Goal: Task Accomplishment & Management: Manage account settings

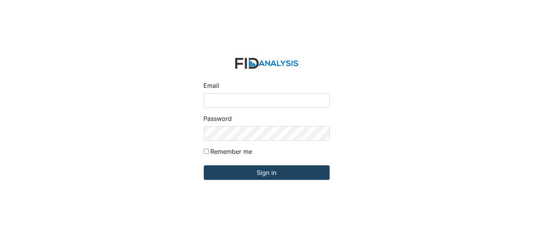
type input "[EMAIL_ADDRESS][DOMAIN_NAME]"
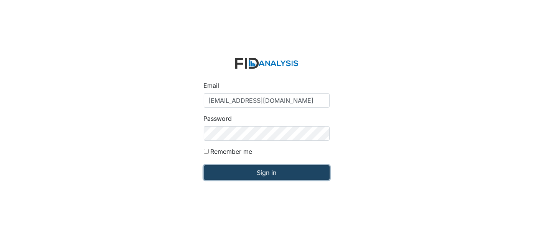
click at [257, 169] on input "Sign in" at bounding box center [267, 172] width 126 height 15
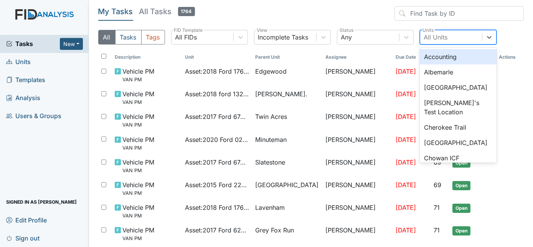
click at [428, 36] on div "All Units" at bounding box center [436, 37] width 24 height 9
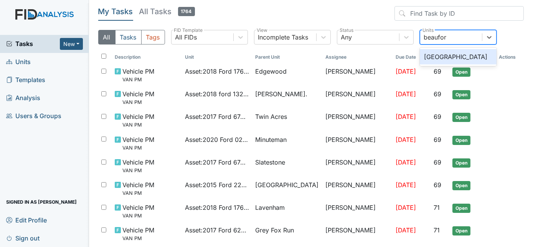
type input "beaufort"
click at [475, 57] on div "[GEOGRAPHIC_DATA]" at bounding box center [458, 56] width 77 height 15
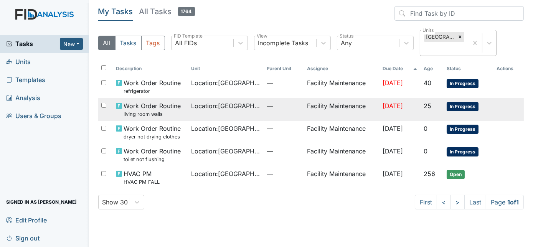
click at [304, 110] on td "Facility Maintenance" at bounding box center [342, 109] width 76 height 23
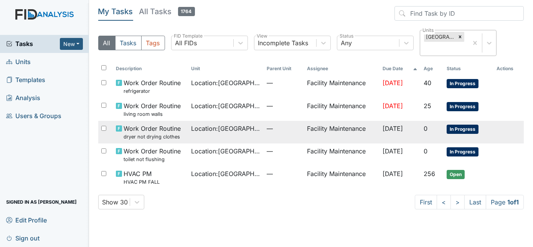
click at [219, 136] on td "Location : Beaufort Heights" at bounding box center [226, 132] width 76 height 23
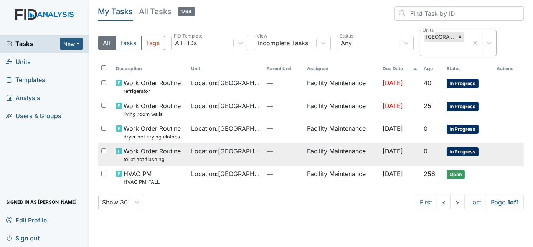
click at [235, 155] on span "Location : Beaufort Heights" at bounding box center [225, 150] width 69 height 9
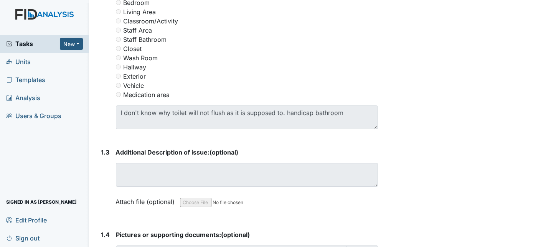
scroll to position [406, 0]
